Goal: Task Accomplishment & Management: Use online tool/utility

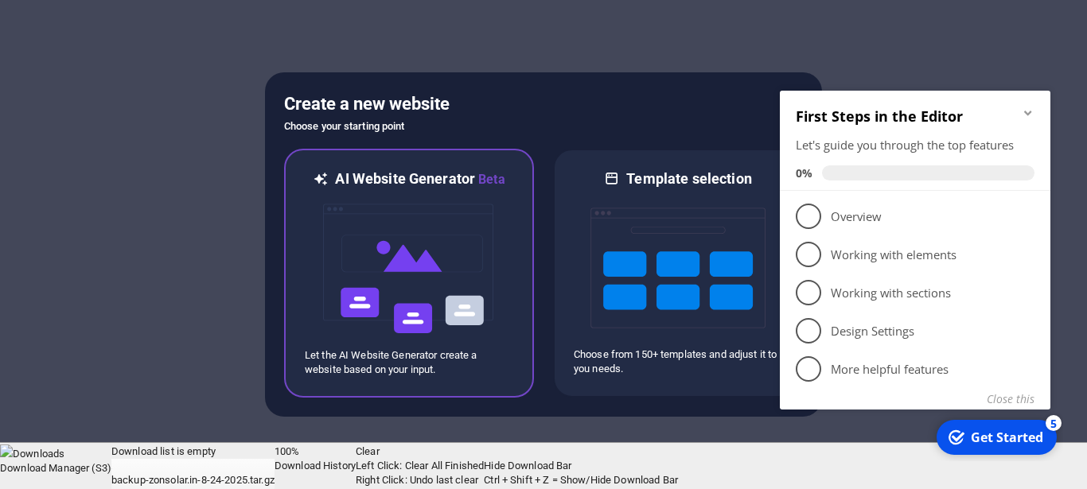
click at [435, 267] on img at bounding box center [408, 268] width 175 height 159
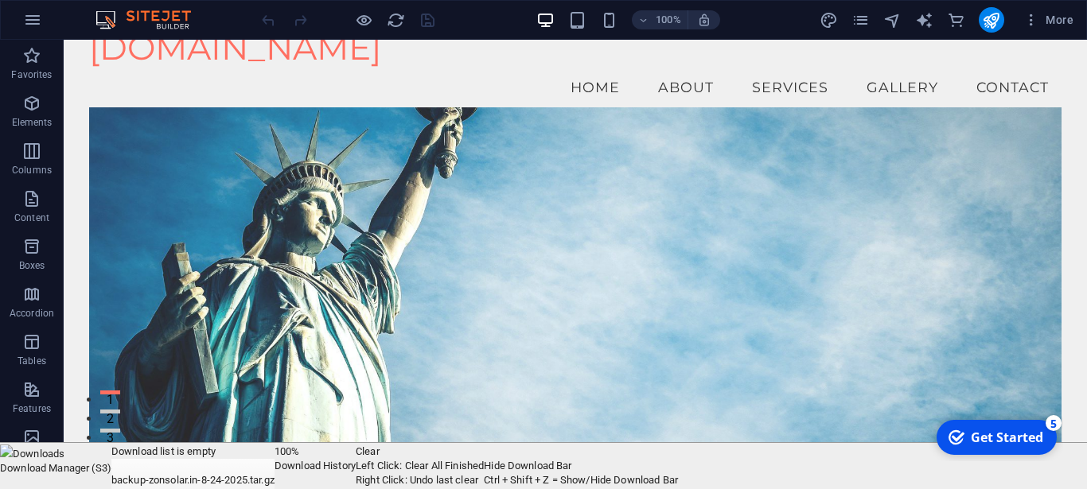
scroll to position [23, 0]
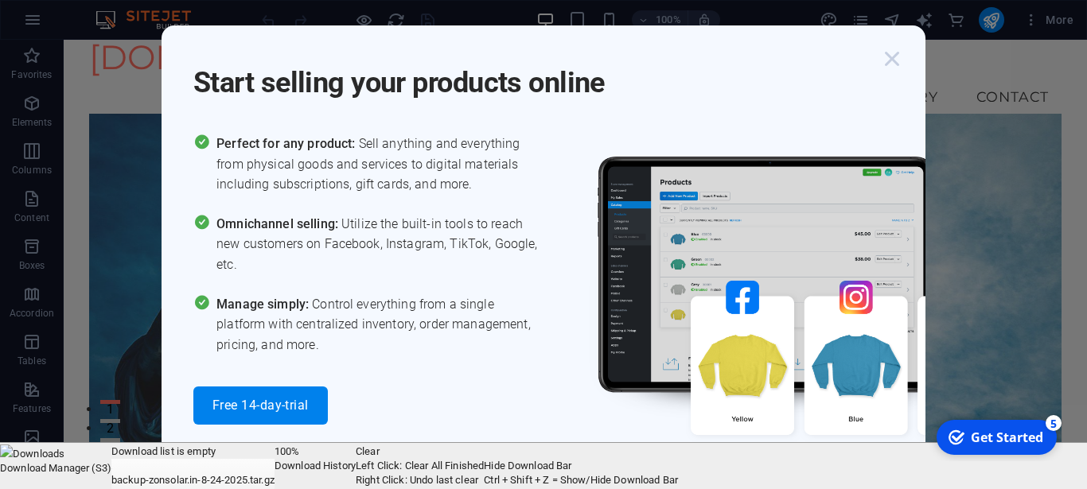
click at [894, 57] on icon "button" at bounding box center [892, 59] width 29 height 29
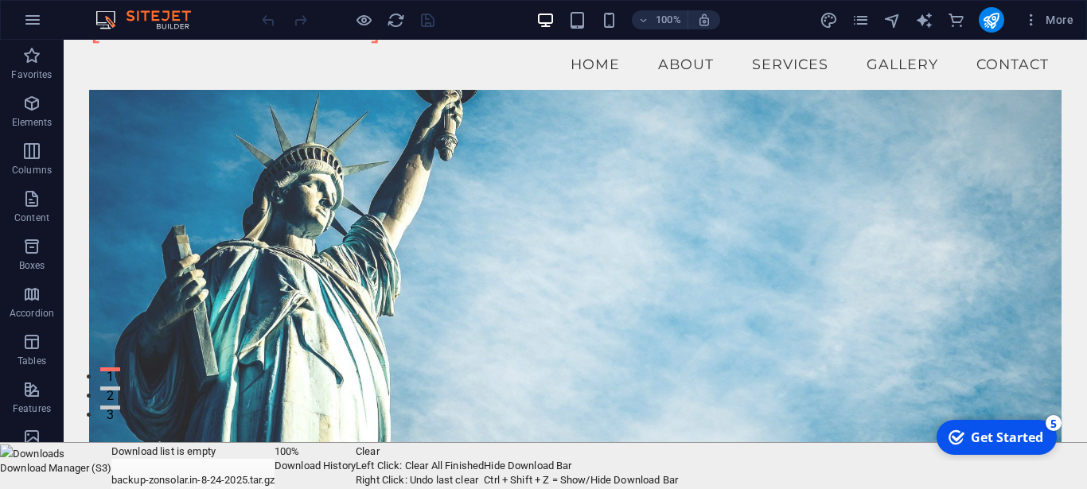
scroll to position [0, 0]
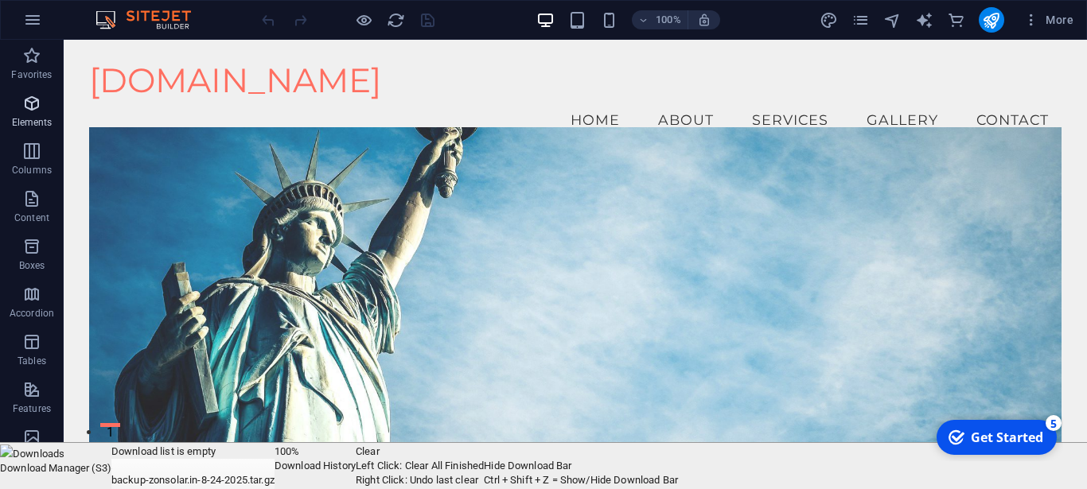
click at [30, 107] on icon "button" at bounding box center [31, 103] width 19 height 19
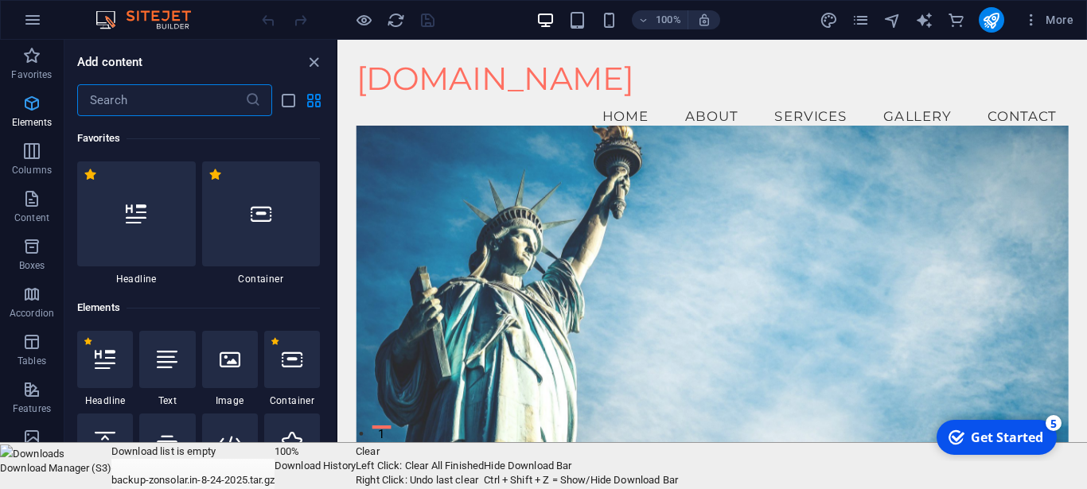
scroll to position [170, 0]
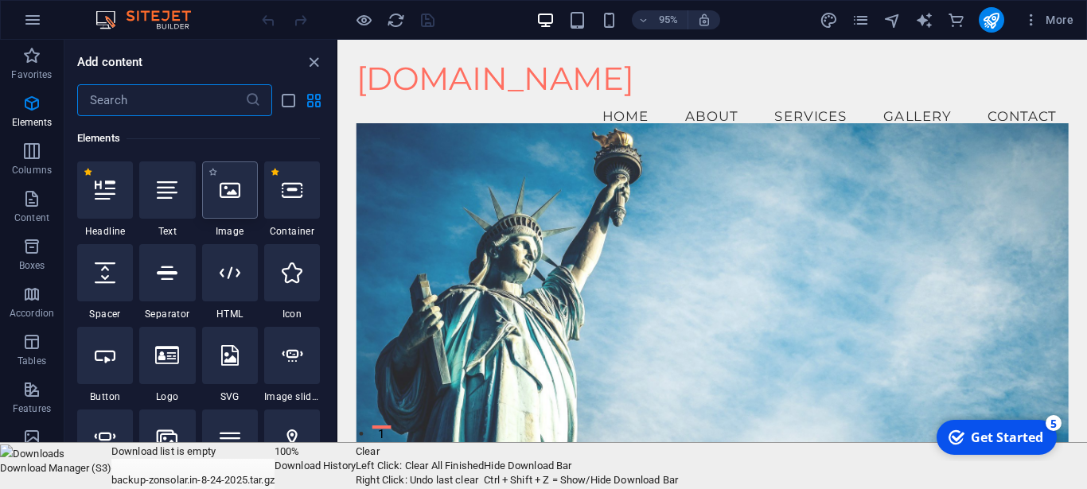
click at [222, 200] on icon at bounding box center [230, 190] width 21 height 21
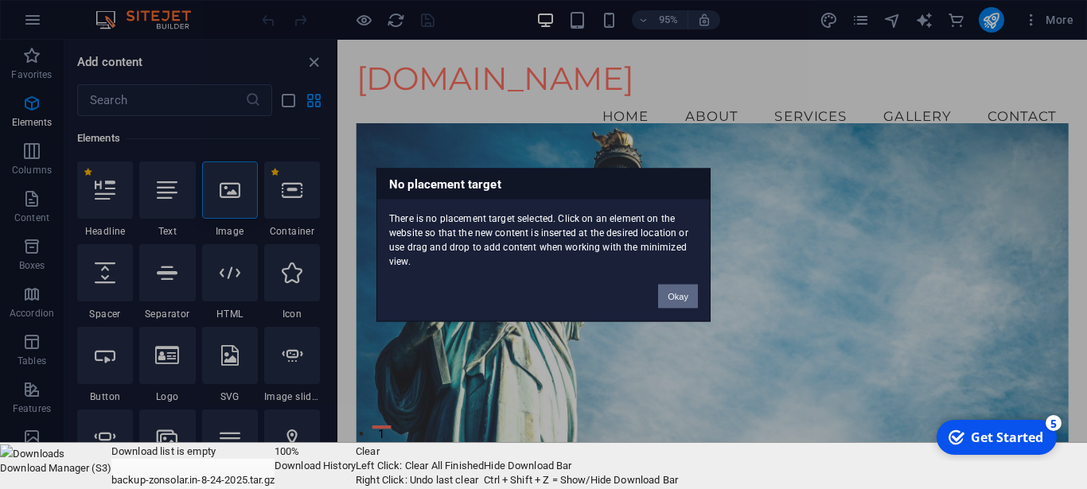
click at [675, 293] on button "Okay" at bounding box center [678, 296] width 40 height 24
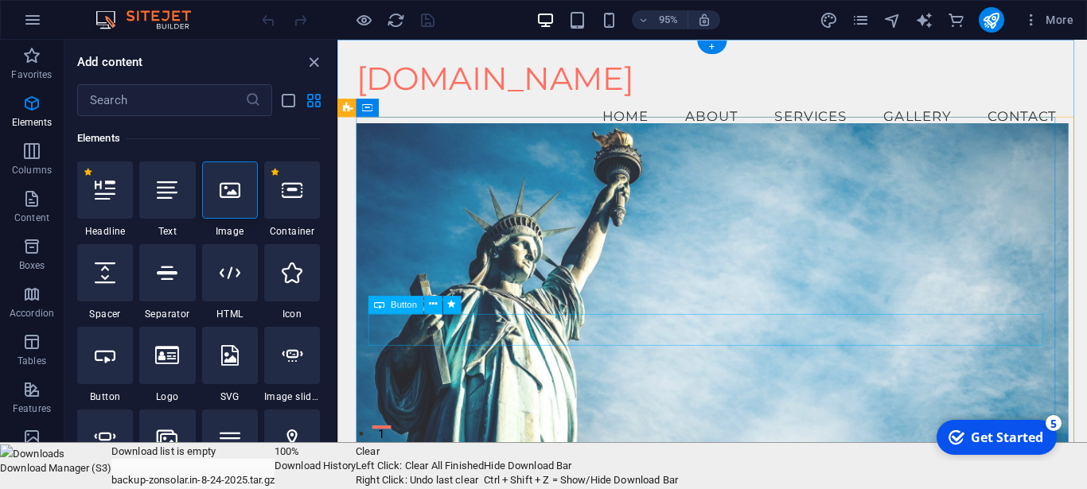
drag, startPoint x: 511, startPoint y: 286, endPoint x: 516, endPoint y: 256, distance: 29.8
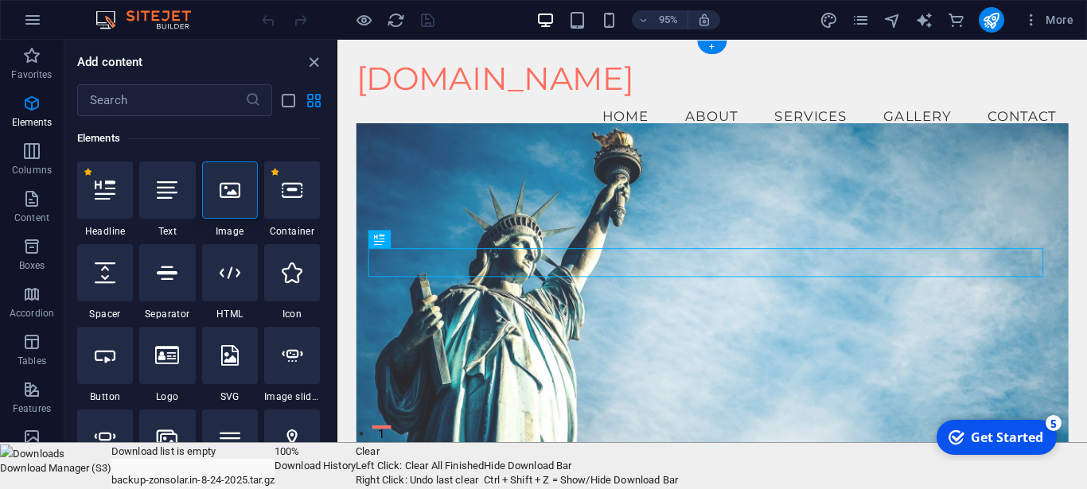
click at [519, 228] on figure at bounding box center [732, 331] width 750 height 407
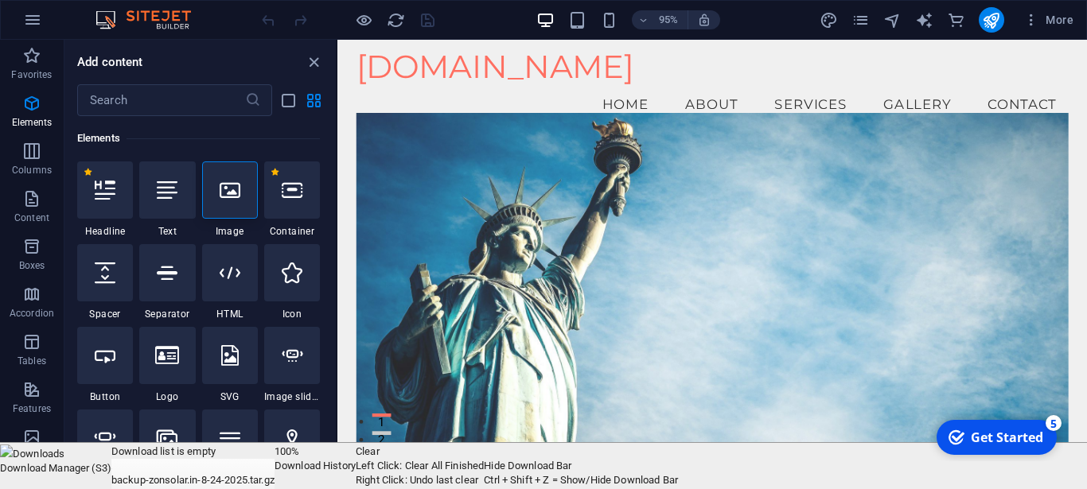
scroll to position [0, 0]
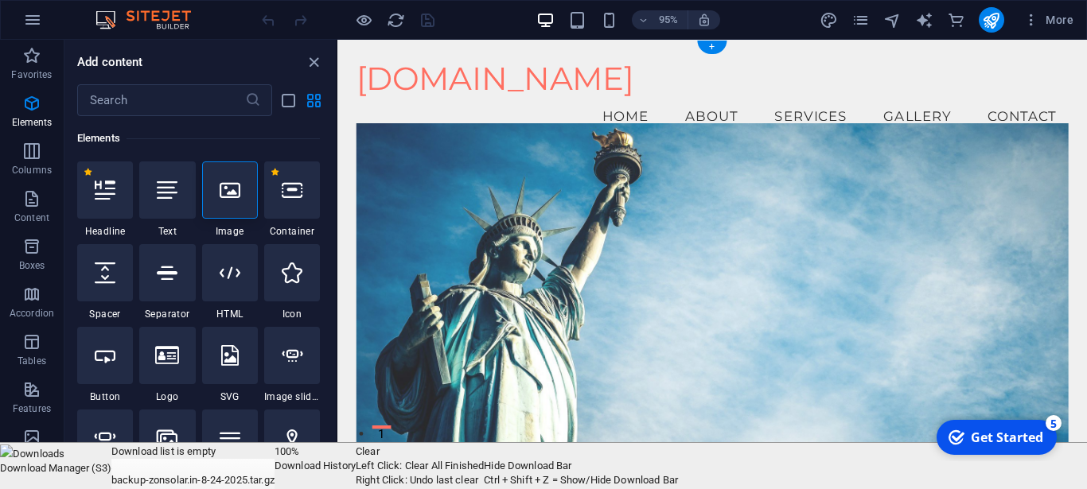
click at [498, 439] on figure at bounding box center [732, 331] width 750 height 407
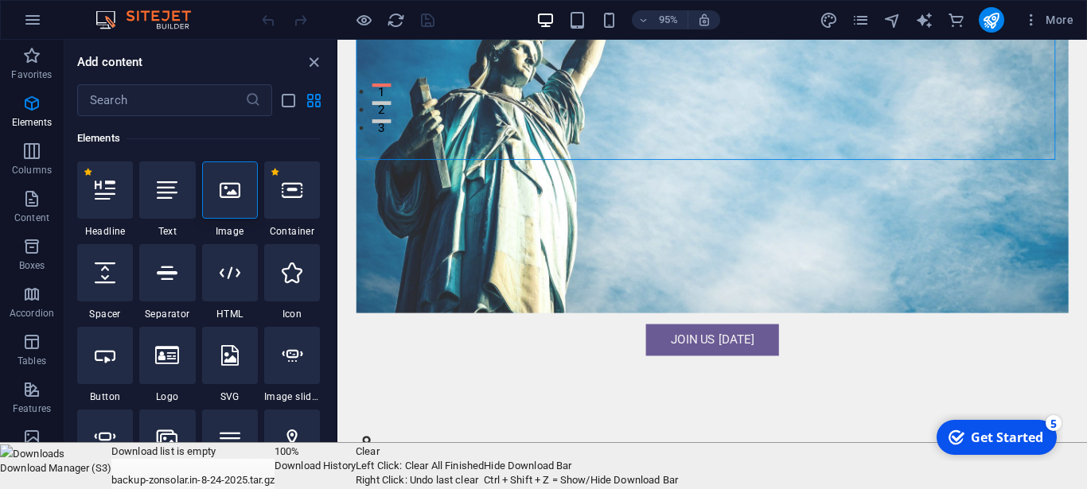
scroll to position [392, 0]
